Goal: Information Seeking & Learning: Find specific fact

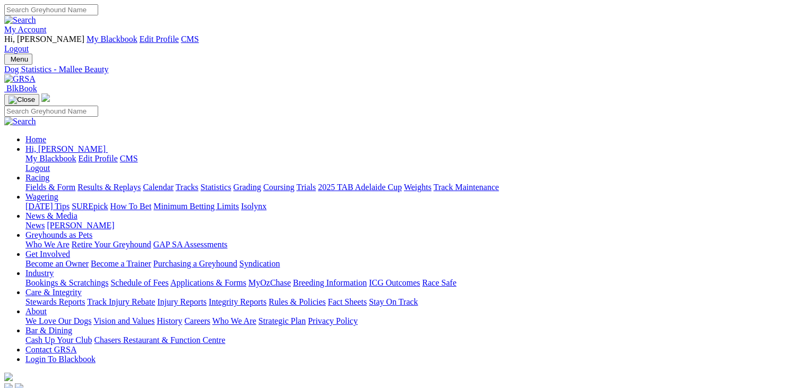
click at [98, 15] on input "Search" at bounding box center [51, 9] width 94 height 11
type input "BETTER DEVIL'S"
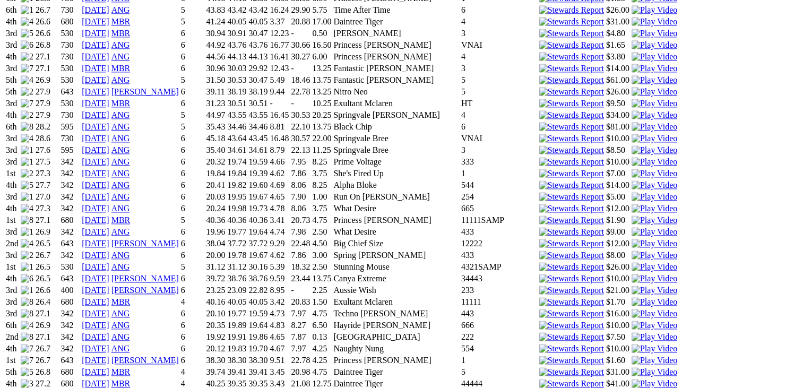
scroll to position [1370, 0]
